Goal: Task Accomplishment & Management: Use online tool/utility

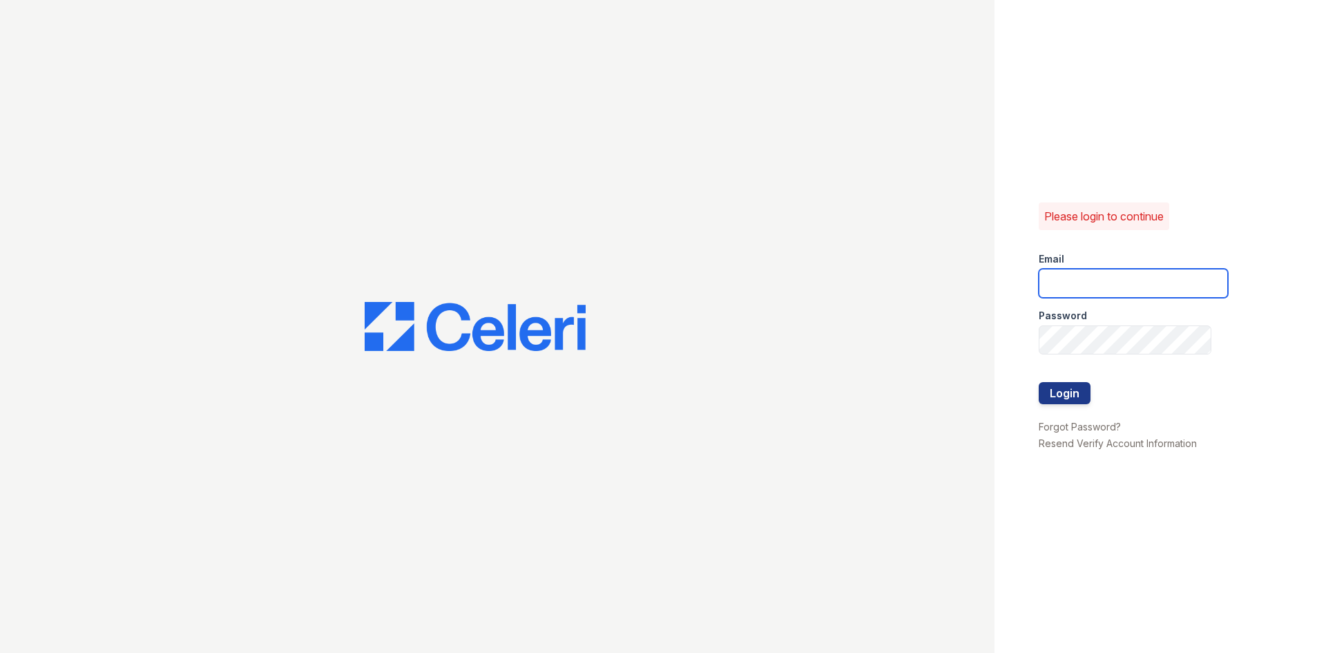
click at [1140, 277] on input "email" at bounding box center [1133, 283] width 189 height 29
type input "[EMAIL_ADDRESS][DOMAIN_NAME]"
click at [1066, 400] on button "Login" at bounding box center [1065, 393] width 52 height 22
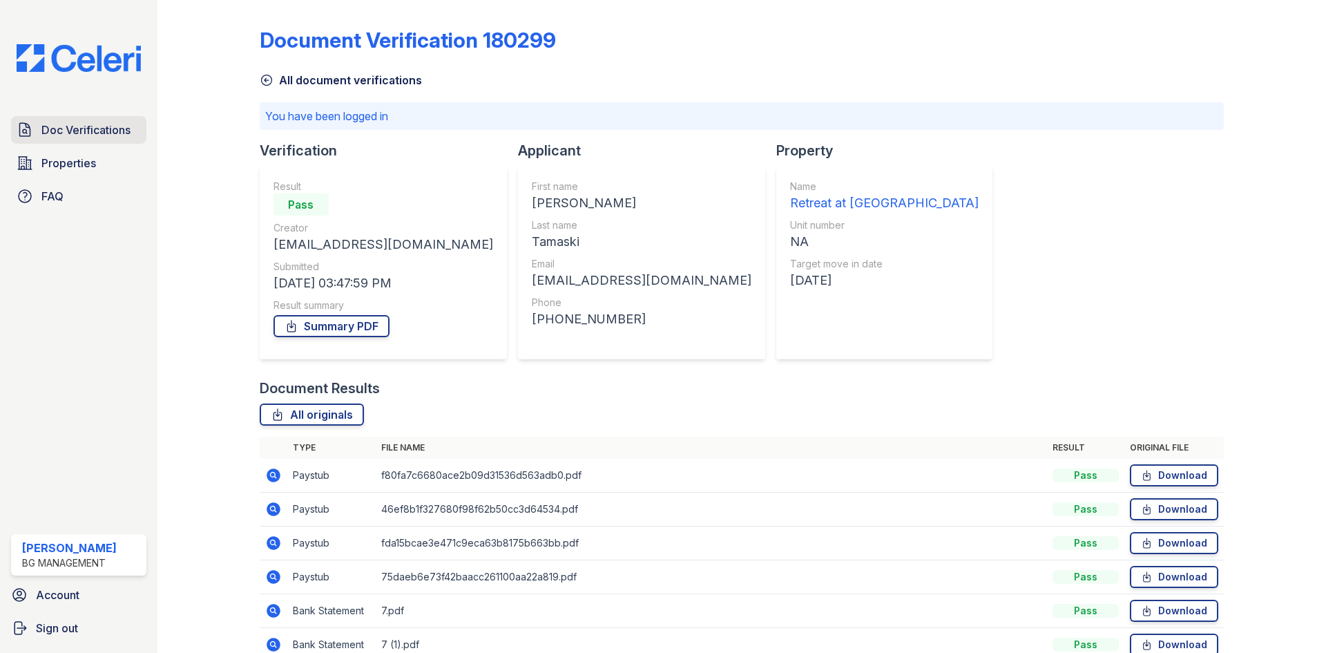
click at [46, 131] on span "Doc Verifications" at bounding box center [85, 130] width 89 height 17
